Goal: Task Accomplishment & Management: Manage account settings

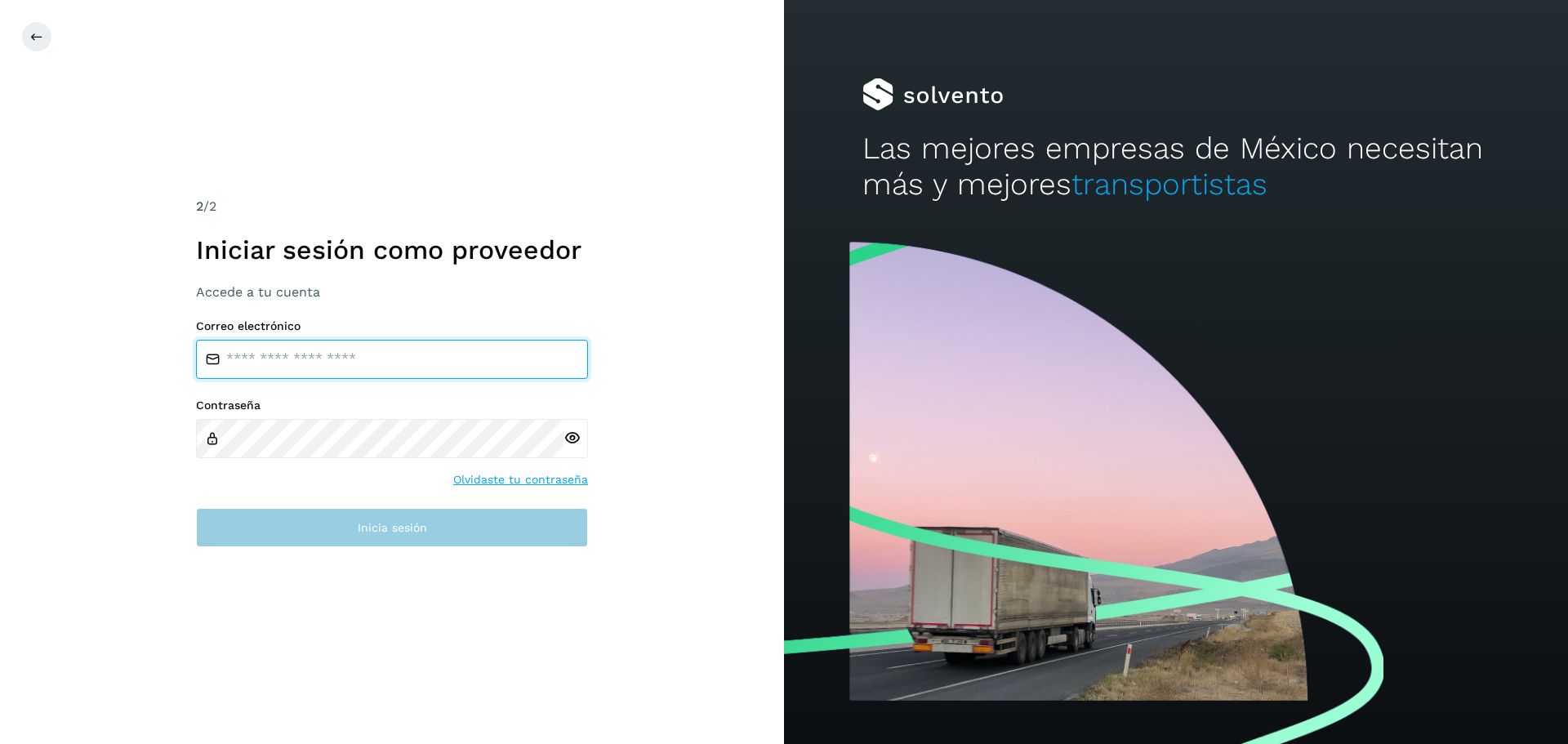
type input "**********"
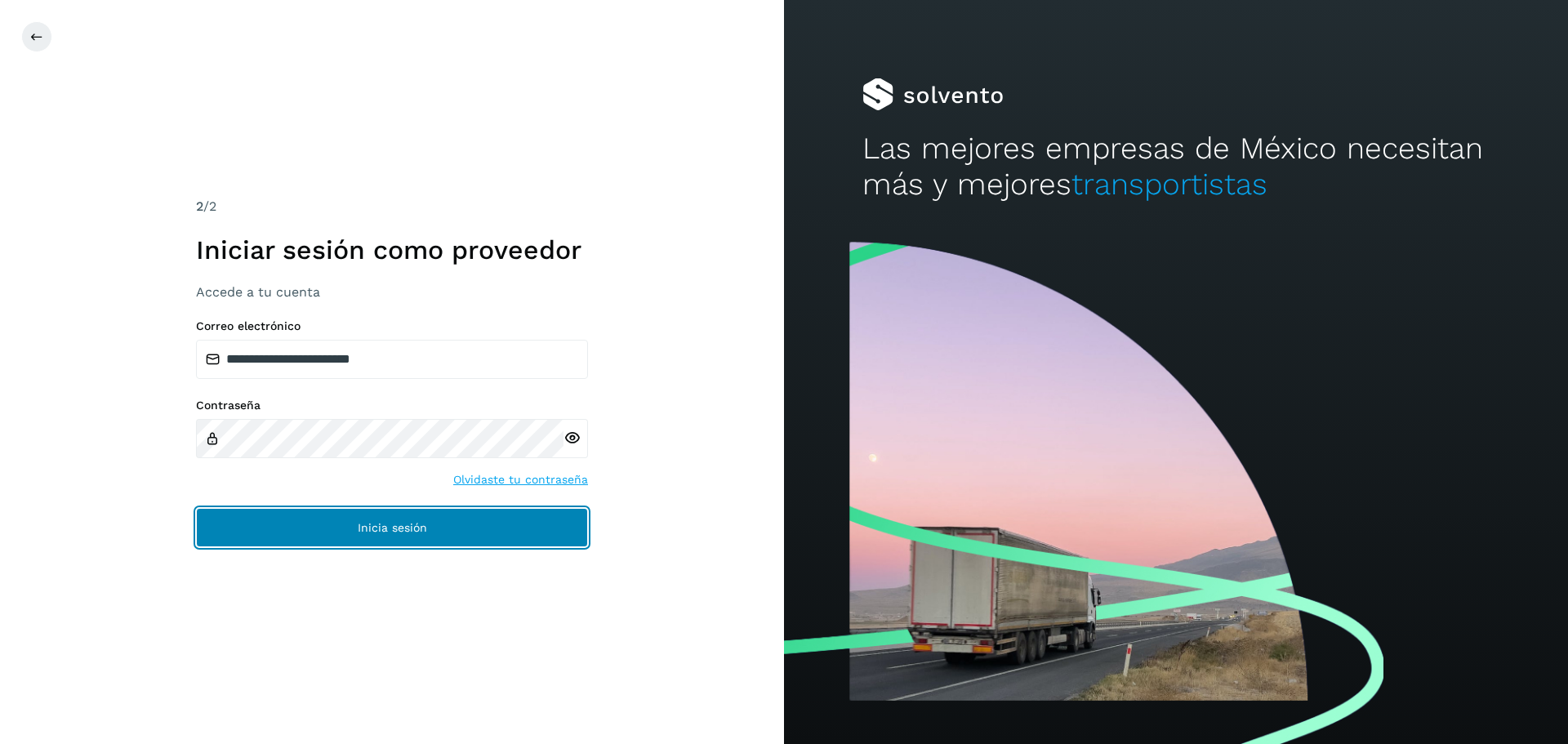
click at [375, 525] on span "Inicia sesión" at bounding box center [392, 527] width 69 height 11
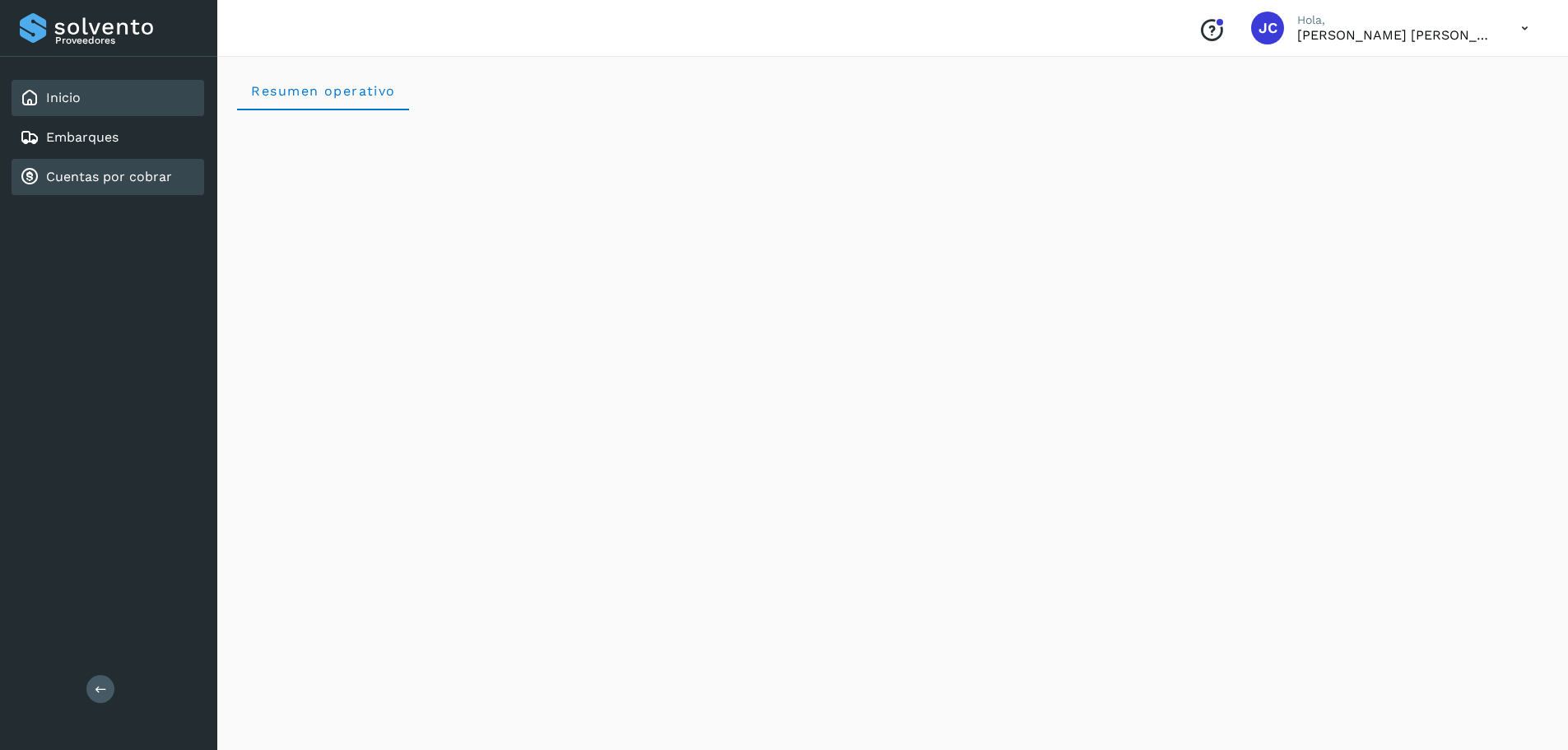
click at [66, 188] on div "Cuentas por cobrar" at bounding box center [107, 176] width 193 height 36
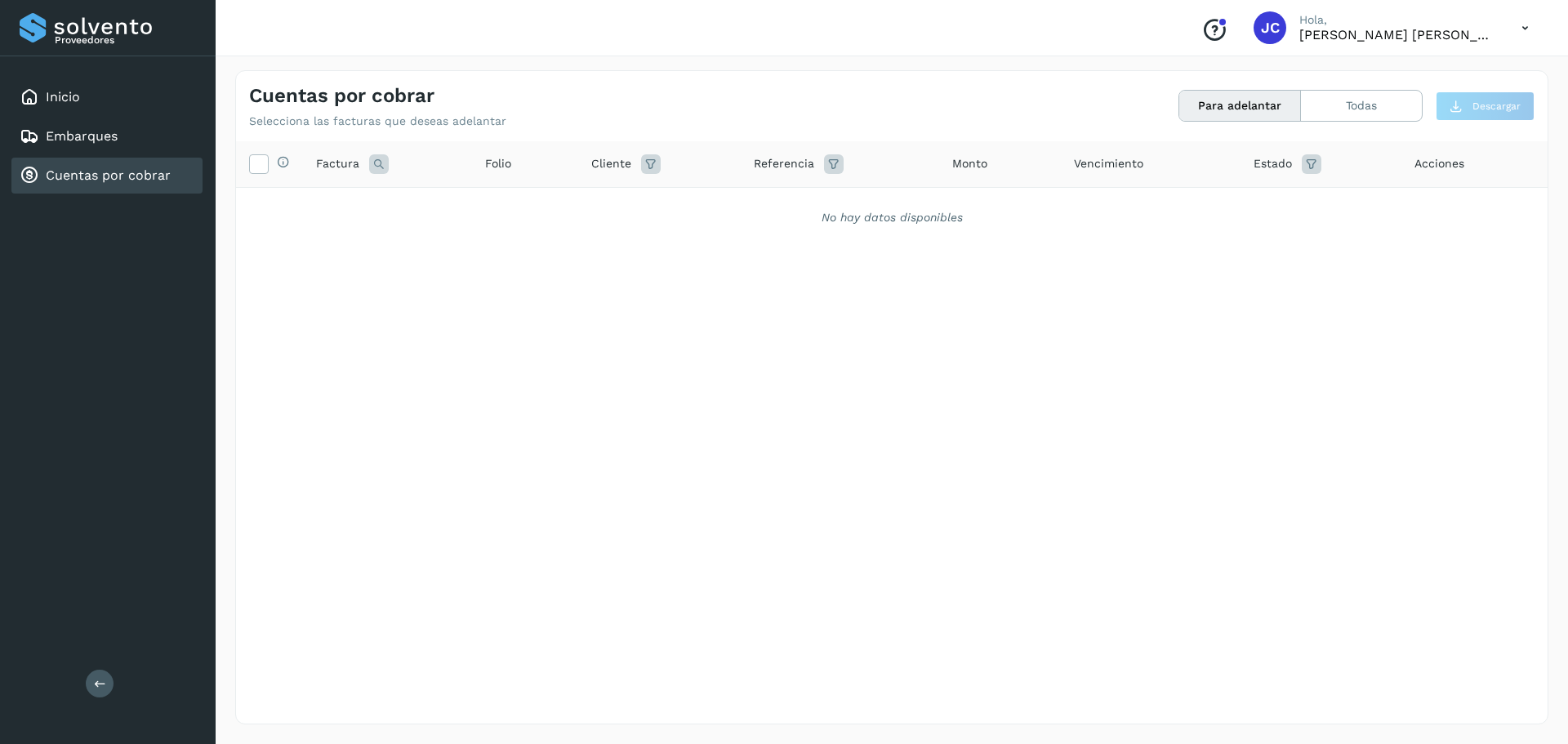
click at [1255, 103] on button "Para adelantar" at bounding box center [1239, 105] width 121 height 31
click at [1364, 105] on button "Todas" at bounding box center [1362, 105] width 121 height 31
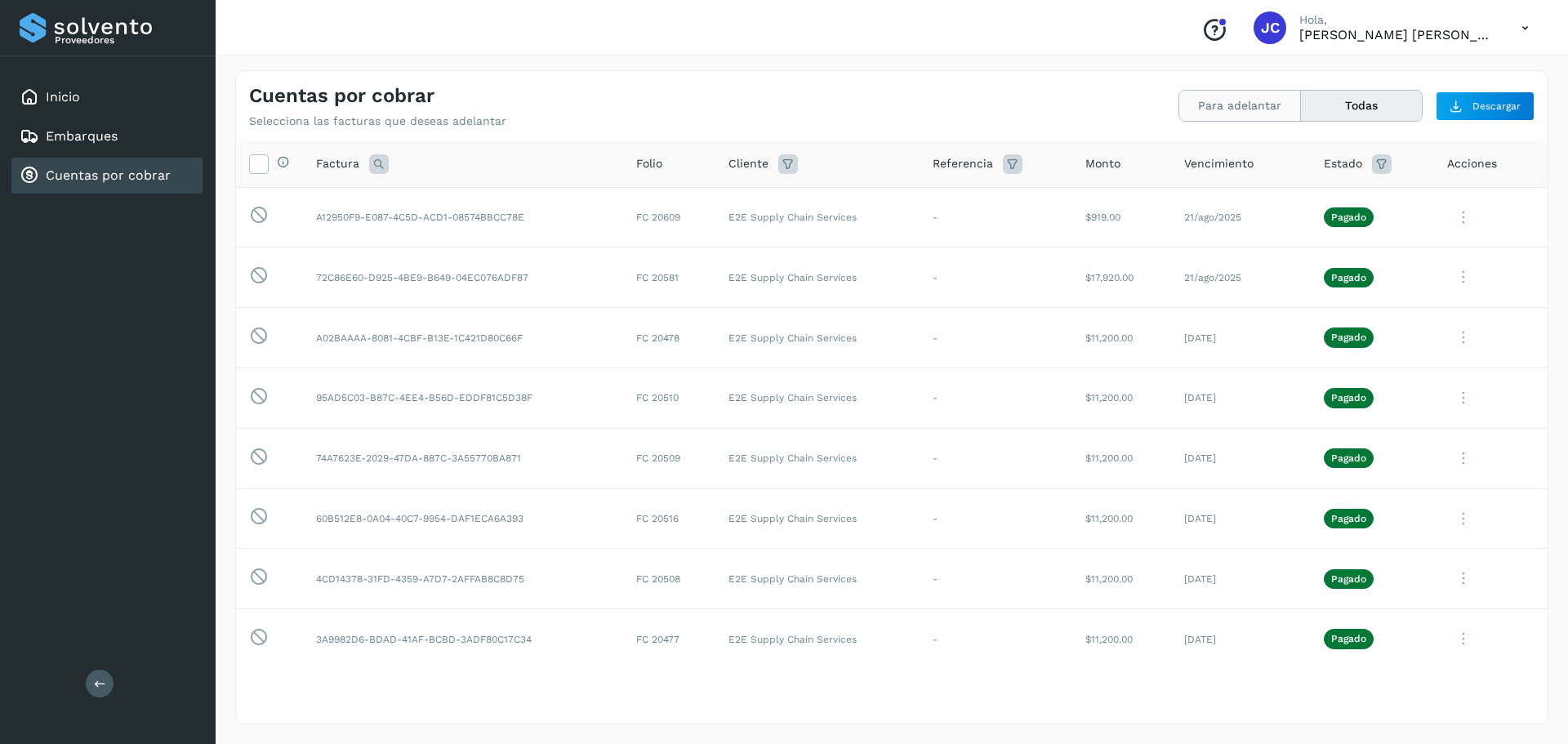
click at [1213, 108] on button "Para adelantar" at bounding box center [1239, 105] width 121 height 31
